Goal: Task Accomplishment & Management: Manage account settings

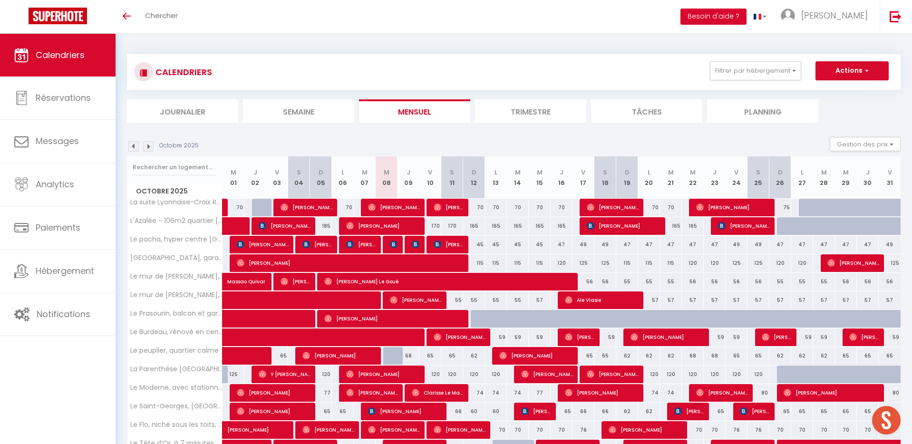
scroll to position [111, 0]
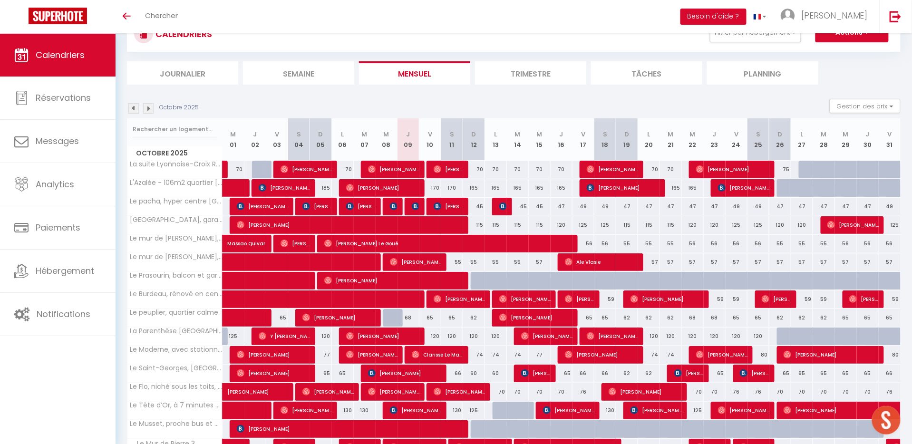
click at [442, 208] on span "[PERSON_NAME]" at bounding box center [449, 206] width 30 height 18
select select "OK"
select select "KO"
select select "0"
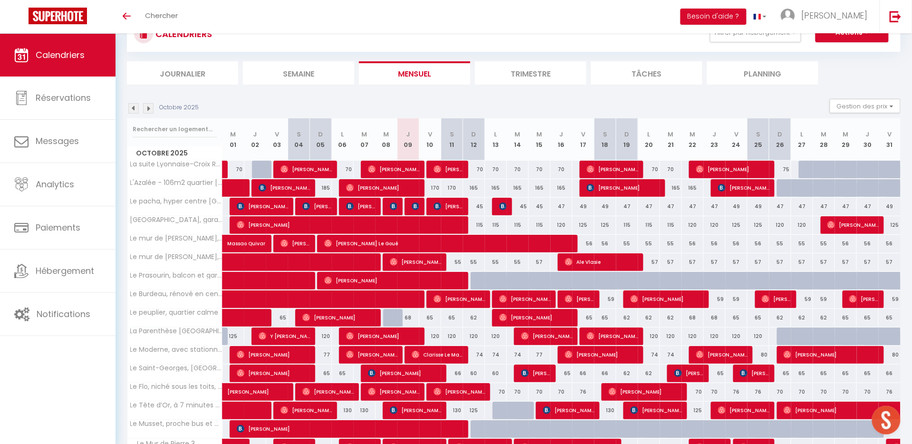
select select "1"
select select
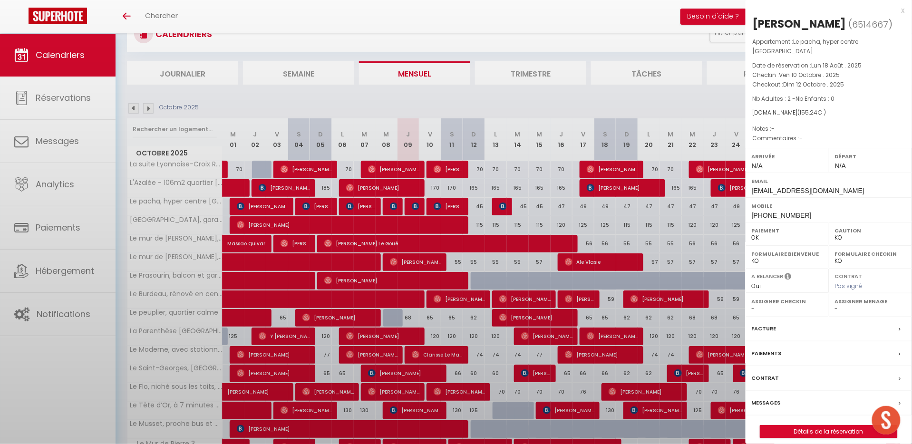
select select "31284"
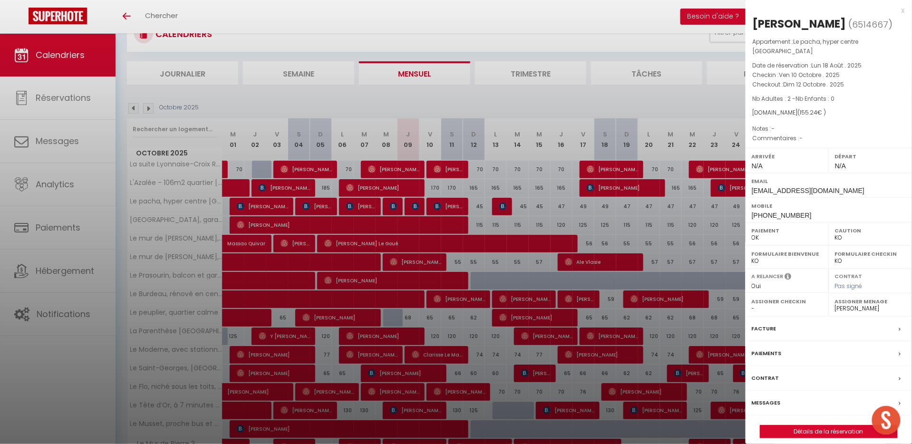
click at [900, 10] on div "x" at bounding box center [825, 10] width 159 height 11
